Goal: Task Accomplishment & Management: Complete application form

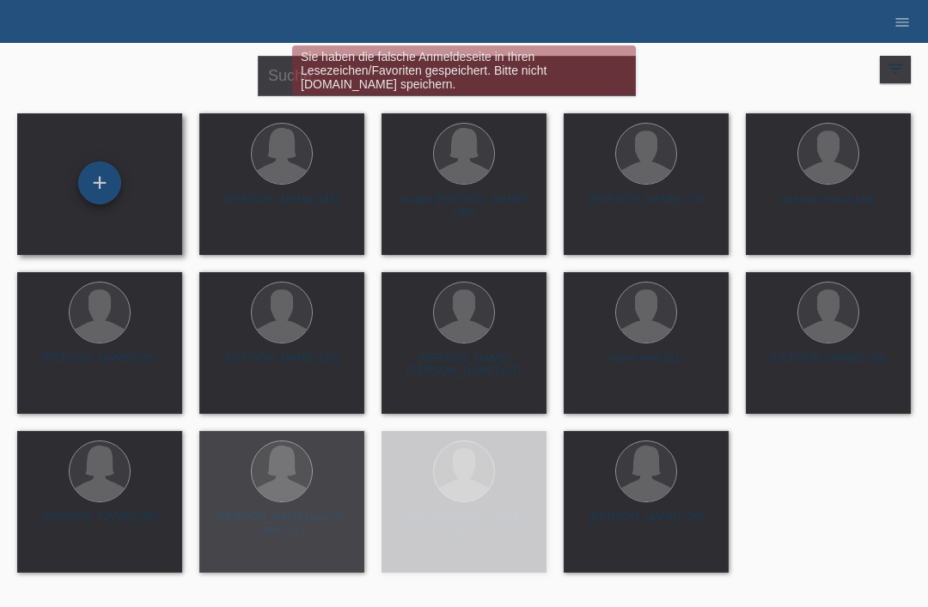
click at [106, 174] on div "+" at bounding box center [99, 182] width 41 height 29
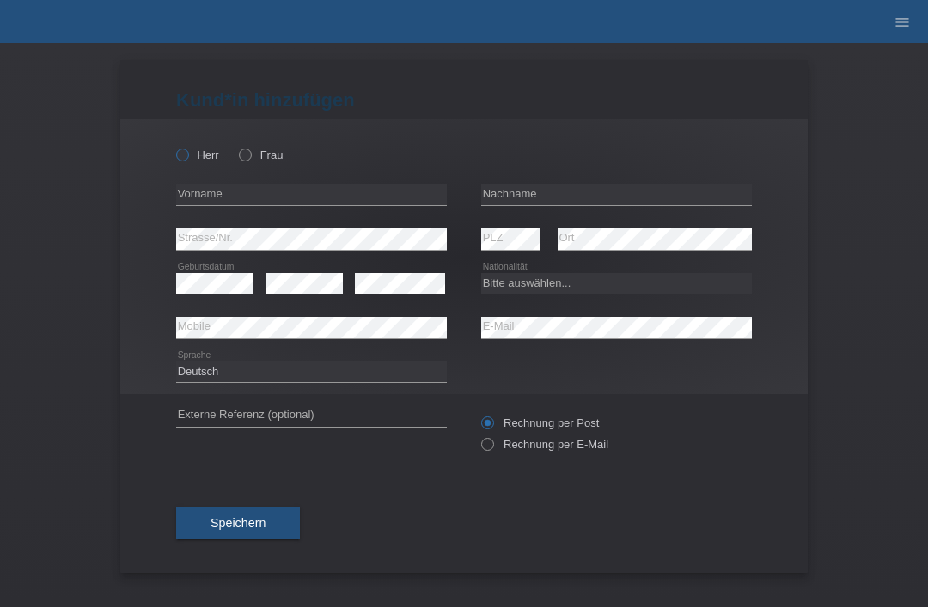
click at [191, 160] on label "Herr" at bounding box center [197, 155] width 43 height 13
click at [187, 160] on input "Herr" at bounding box center [181, 154] width 11 height 11
radio input "true"
click at [577, 200] on input "text" at bounding box center [616, 194] width 271 height 21
type input "Reyes fernandez"
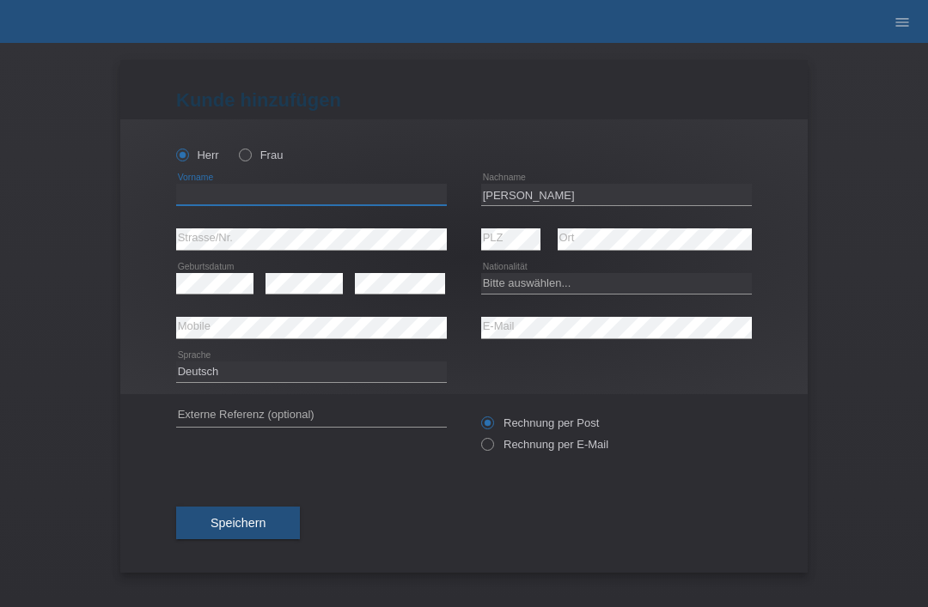
click at [315, 204] on input "text" at bounding box center [311, 194] width 271 height 21
type input "jeremy"
click at [382, 261] on div "error Strasse/Nr." at bounding box center [311, 239] width 271 height 45
click at [200, 224] on div "error Strasse/Nr." at bounding box center [311, 239] width 271 height 45
click at [550, 283] on select "Bitte auswählen... Schweiz Deutschland Liechtenstein Österreich ------------ Af…" at bounding box center [616, 283] width 271 height 21
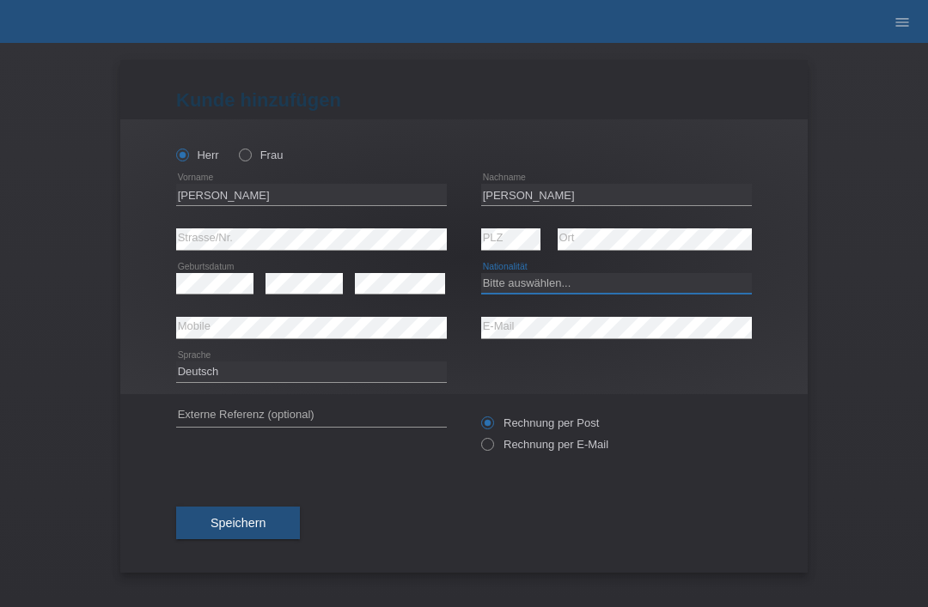
select select "CH"
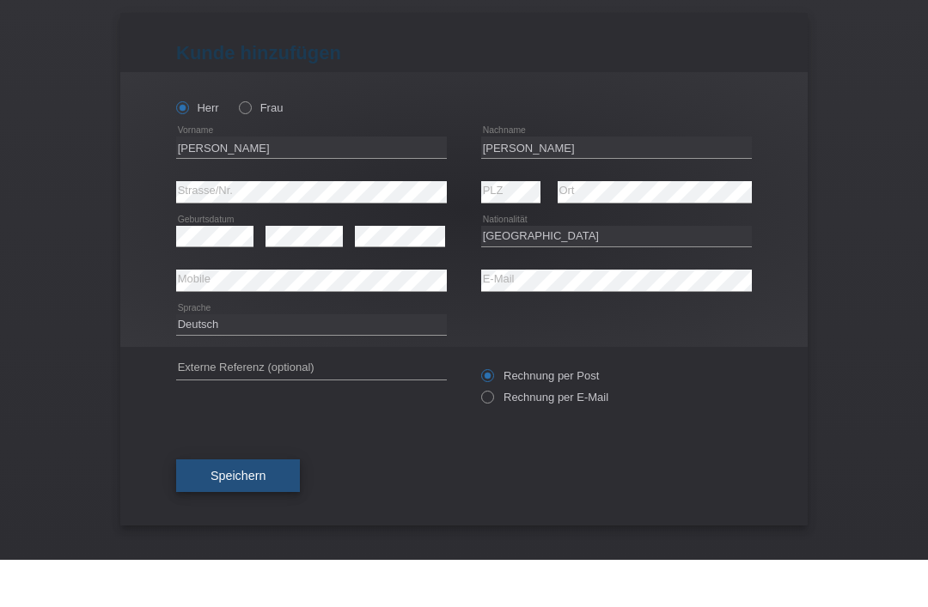
click at [260, 516] on span "Speichern" at bounding box center [237, 523] width 55 height 14
